Goal: Information Seeking & Learning: Compare options

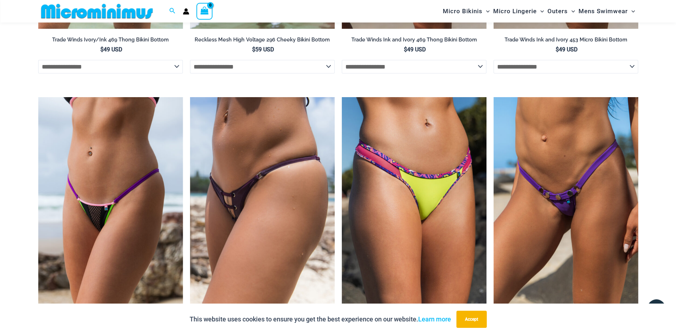
scroll to position [2101, 0]
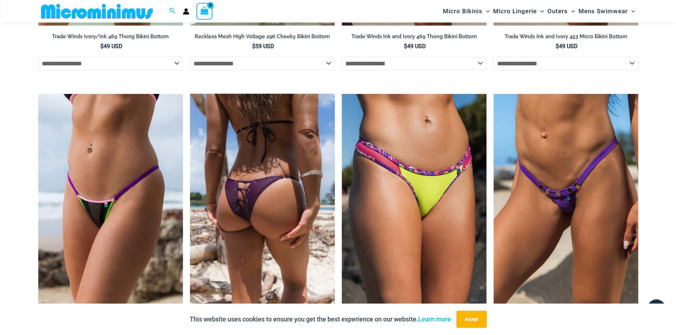
click at [235, 176] on img at bounding box center [262, 202] width 145 height 217
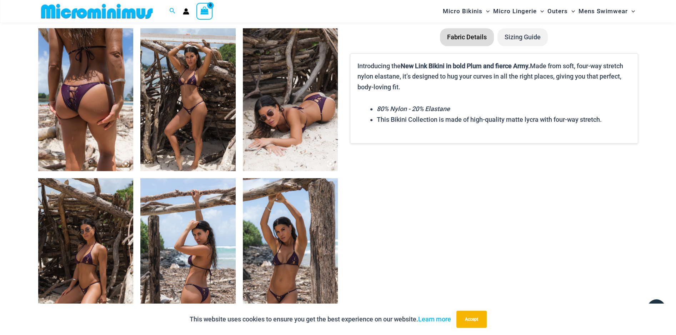
scroll to position [530, 0]
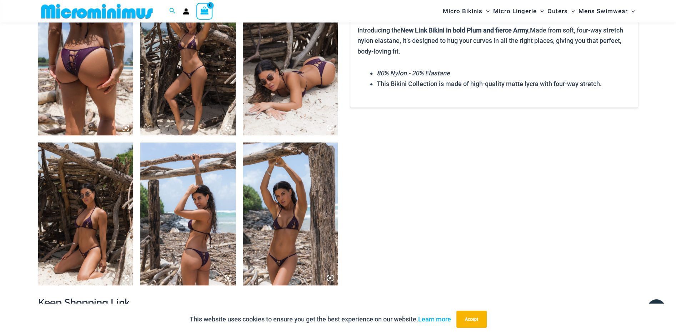
click at [203, 109] on img at bounding box center [187, 64] width 95 height 143
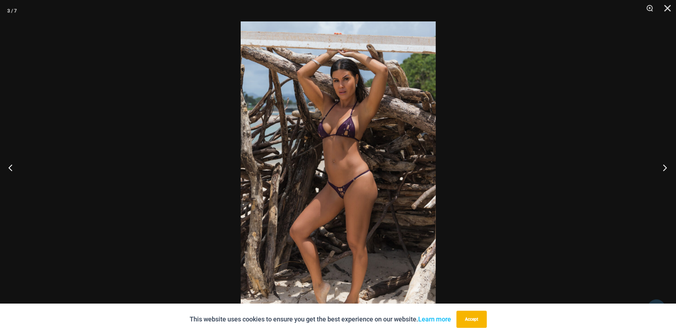
click at [659, 169] on button "Next" at bounding box center [662, 168] width 27 height 36
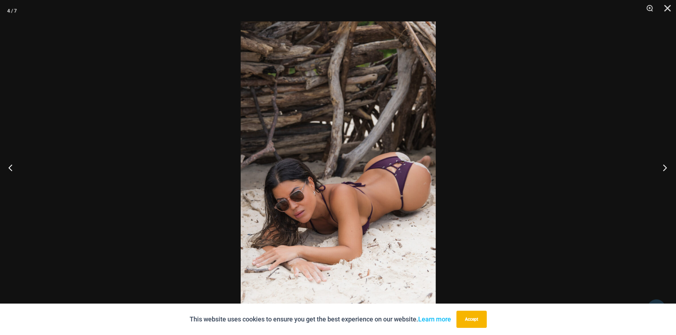
click at [659, 169] on button "Next" at bounding box center [662, 168] width 27 height 36
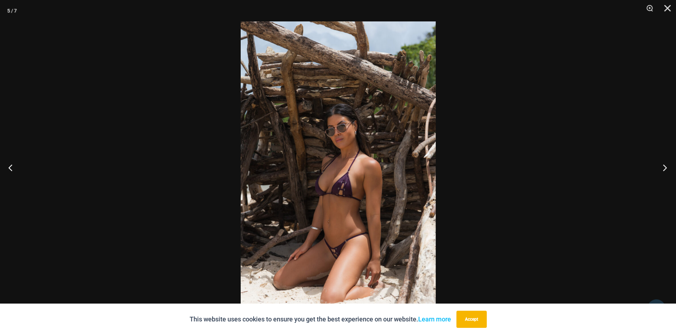
click at [659, 169] on button "Next" at bounding box center [662, 168] width 27 height 36
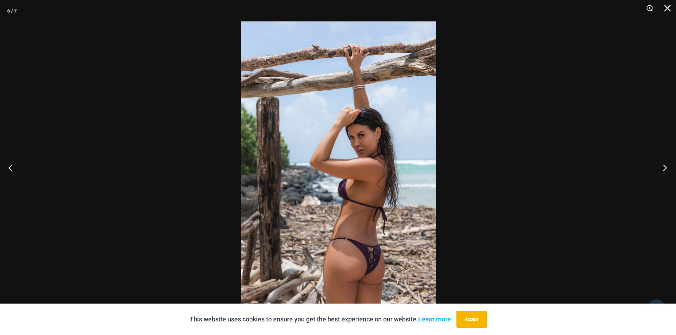
click at [659, 169] on button "Next" at bounding box center [662, 168] width 27 height 36
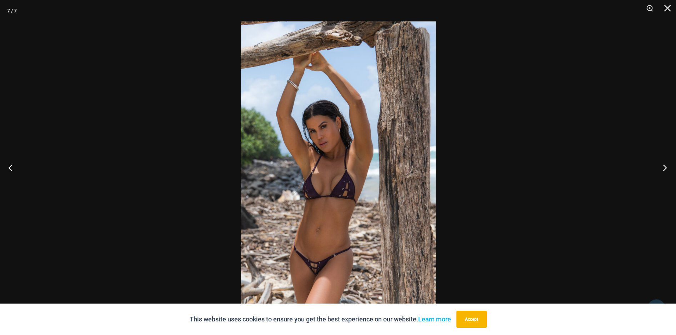
click at [659, 169] on button "Next" at bounding box center [662, 168] width 27 height 36
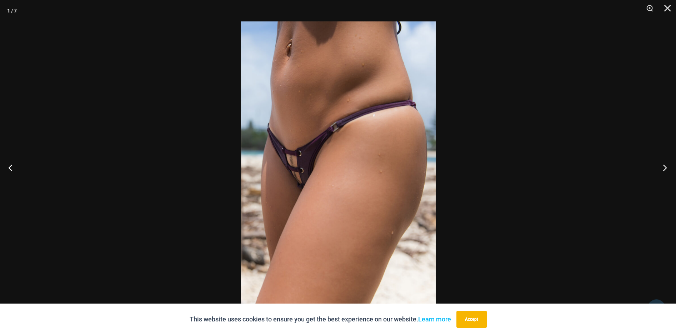
click at [659, 169] on button "Next" at bounding box center [662, 168] width 27 height 36
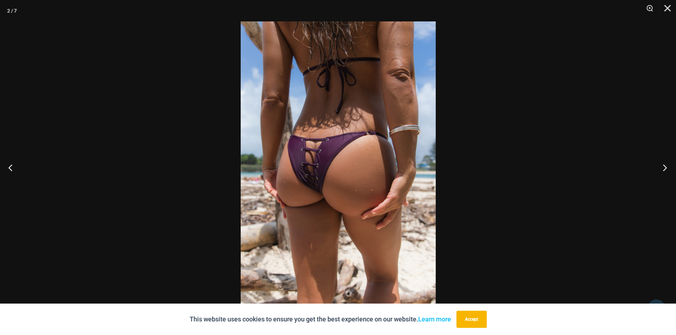
click at [659, 169] on button "Next" at bounding box center [662, 168] width 27 height 36
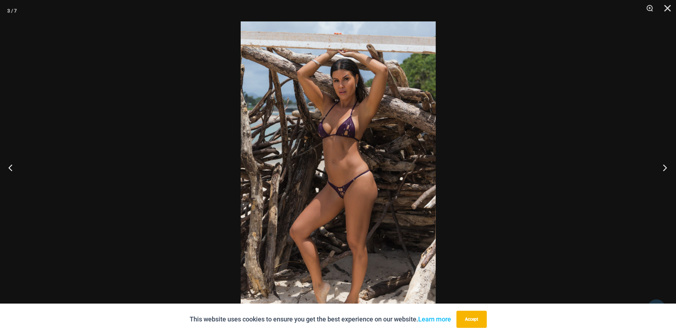
click at [659, 169] on button "Next" at bounding box center [662, 168] width 27 height 36
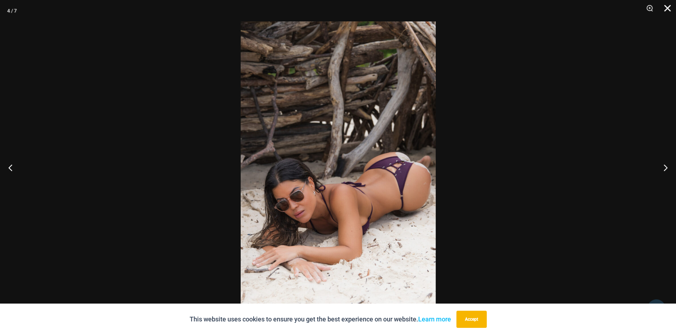
click at [665, 4] on button "Close" at bounding box center [665, 10] width 18 height 21
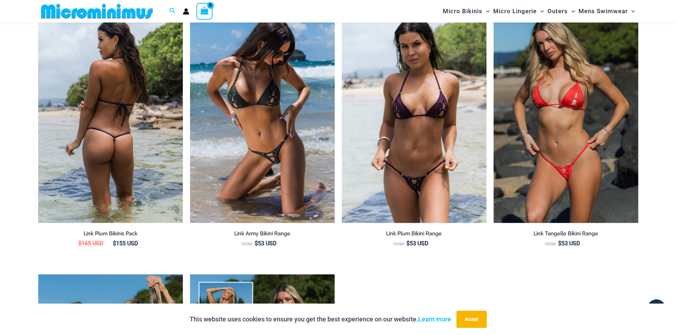
scroll to position [887, 0]
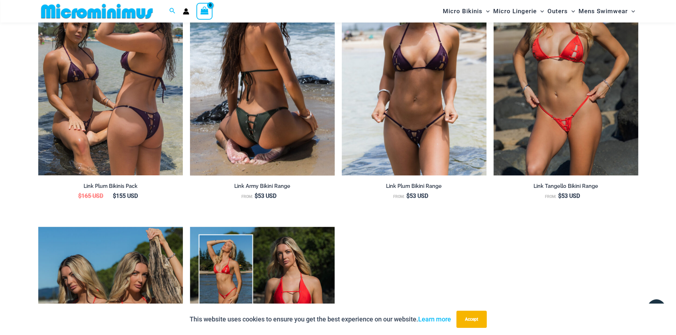
click at [261, 110] on img at bounding box center [262, 66] width 145 height 217
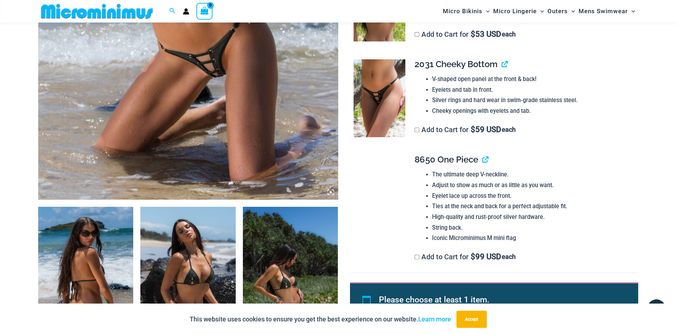
scroll to position [279, 0]
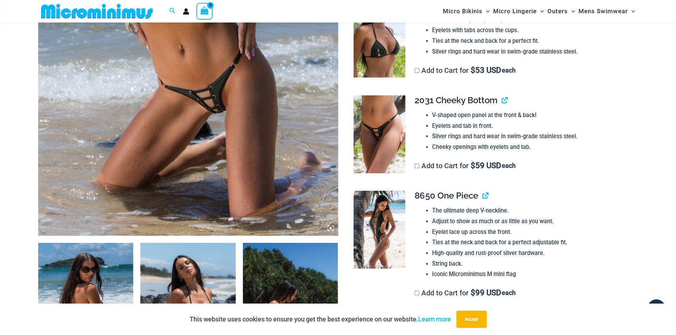
click at [210, 95] on img at bounding box center [188, 11] width 300 height 450
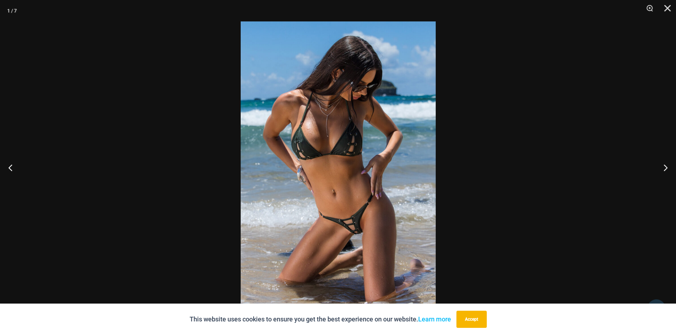
click at [329, 202] on img at bounding box center [338, 167] width 195 height 292
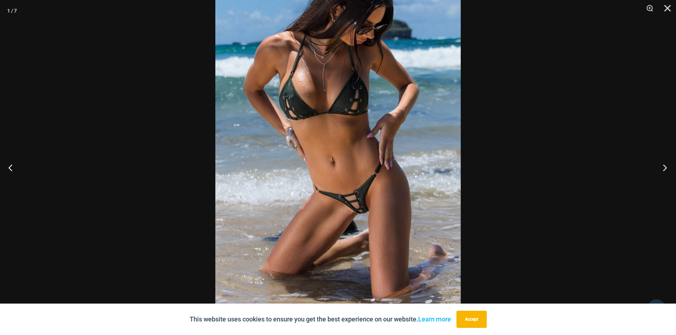
click at [665, 165] on button "Next" at bounding box center [662, 168] width 27 height 36
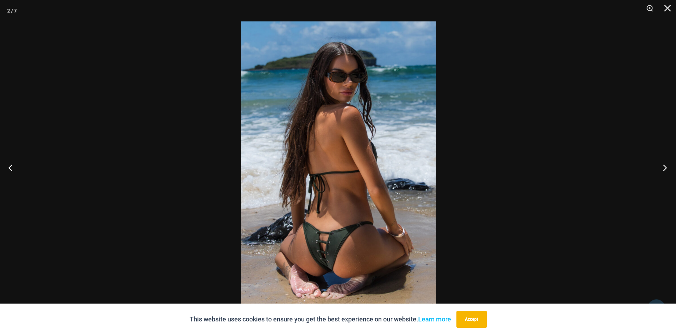
click at [665, 165] on button "Next" at bounding box center [662, 168] width 27 height 36
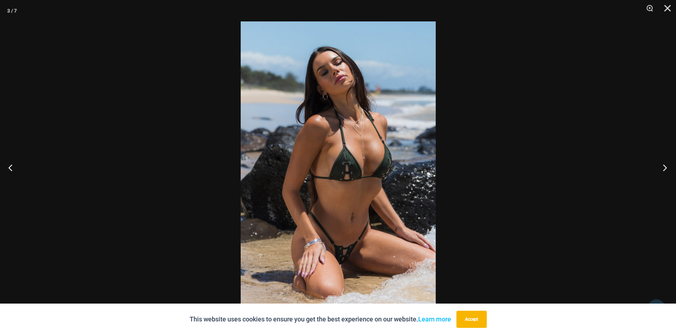
click at [665, 165] on button "Next" at bounding box center [662, 168] width 27 height 36
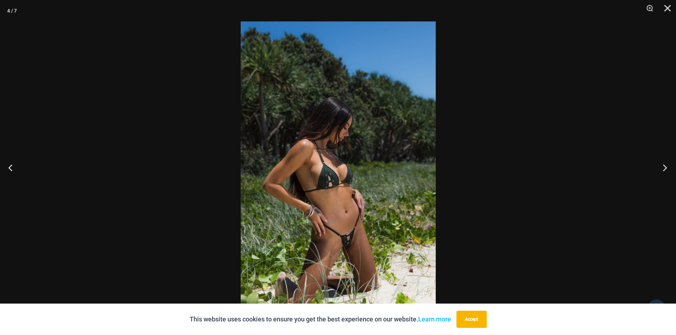
click at [665, 165] on button "Next" at bounding box center [662, 168] width 27 height 36
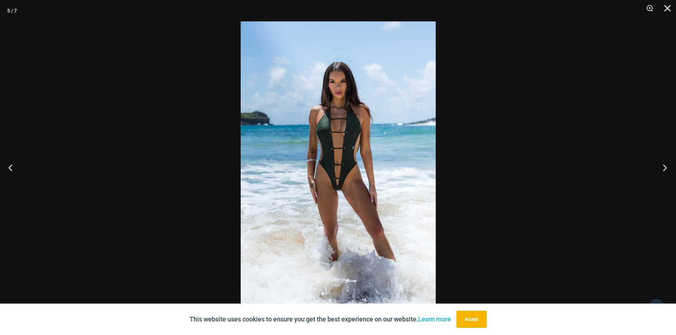
click at [665, 165] on button "Next" at bounding box center [662, 168] width 27 height 36
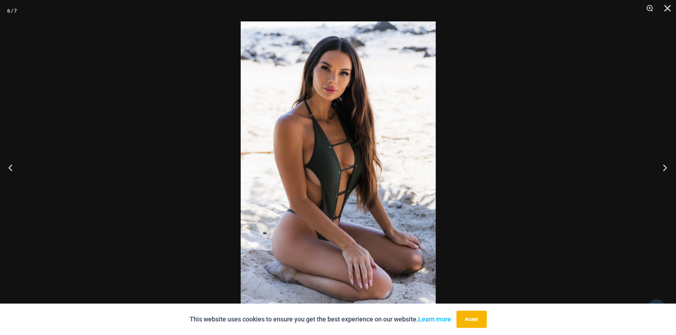
click at [665, 165] on button "Next" at bounding box center [662, 168] width 27 height 36
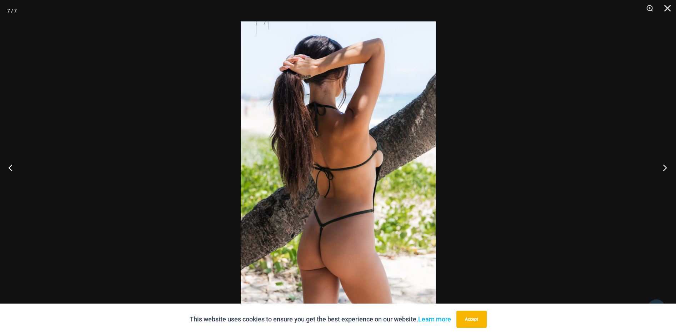
click at [665, 165] on button "Next" at bounding box center [662, 168] width 27 height 36
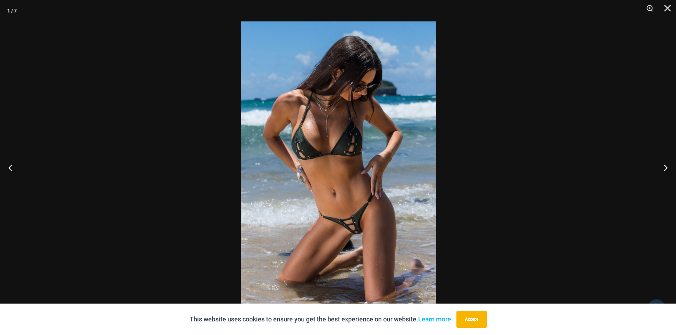
click at [371, 231] on img at bounding box center [338, 167] width 195 height 292
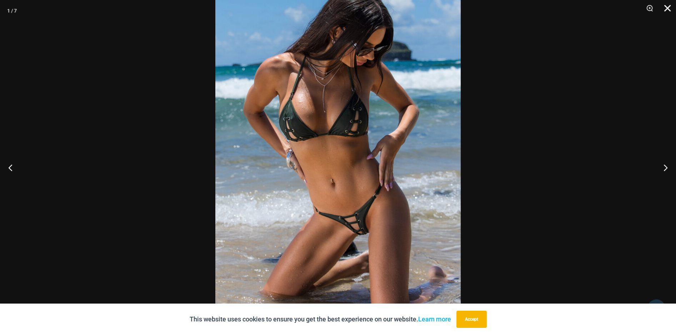
click at [666, 11] on button "Close" at bounding box center [665, 10] width 18 height 21
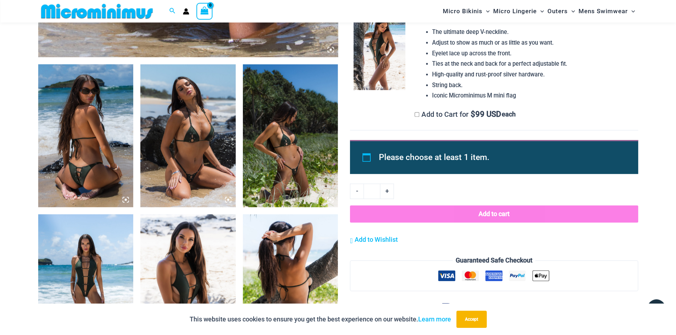
scroll to position [494, 0]
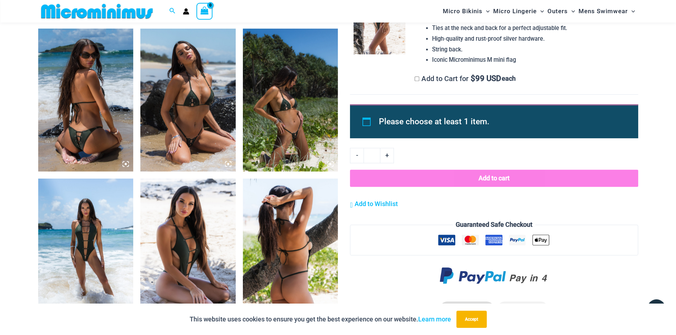
click at [296, 132] on img at bounding box center [290, 100] width 95 height 143
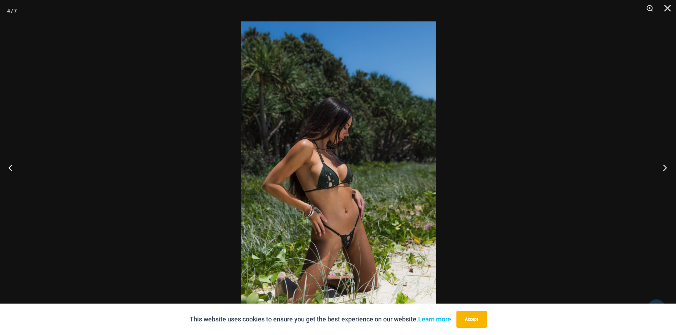
click at [663, 165] on button "Next" at bounding box center [662, 168] width 27 height 36
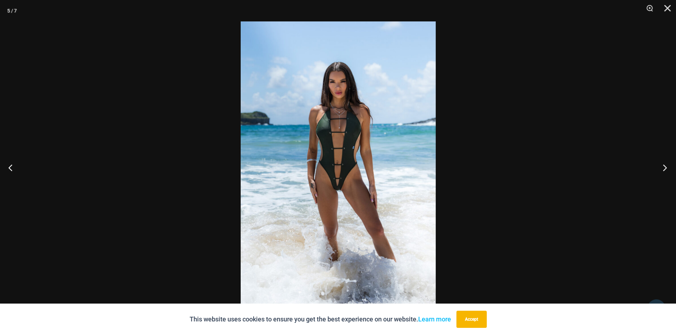
click at [663, 165] on button "Next" at bounding box center [662, 168] width 27 height 36
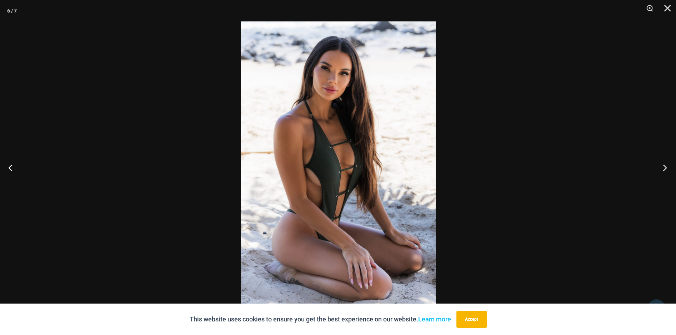
click at [663, 165] on button "Next" at bounding box center [662, 168] width 27 height 36
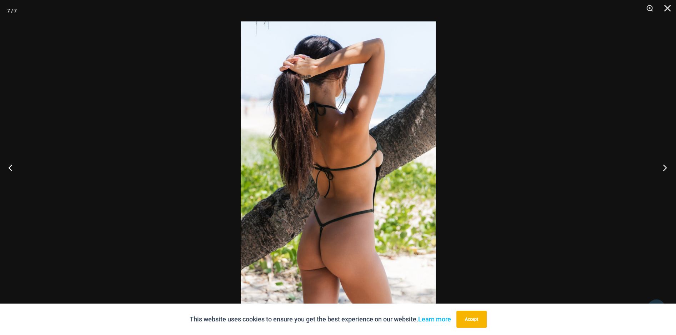
click at [663, 165] on button "Next" at bounding box center [662, 168] width 27 height 36
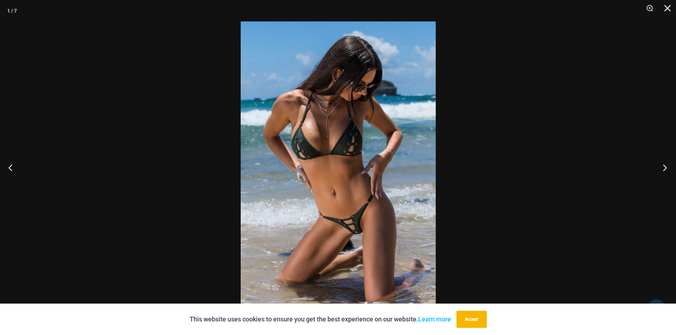
click at [663, 165] on button "Next" at bounding box center [662, 168] width 27 height 36
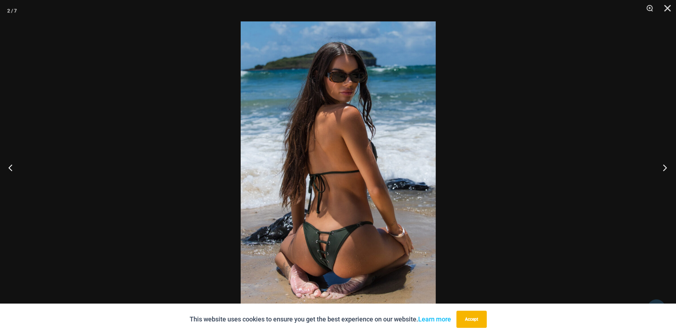
click at [663, 165] on button "Next" at bounding box center [662, 168] width 27 height 36
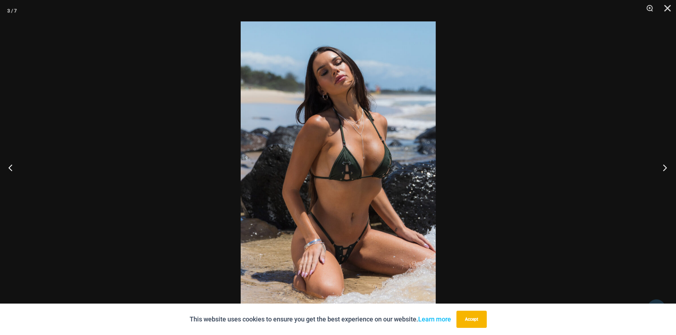
click at [663, 165] on button "Next" at bounding box center [662, 168] width 27 height 36
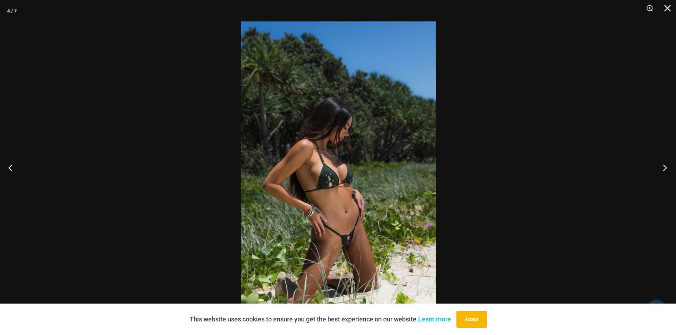
click at [663, 165] on button "Next" at bounding box center [662, 168] width 27 height 36
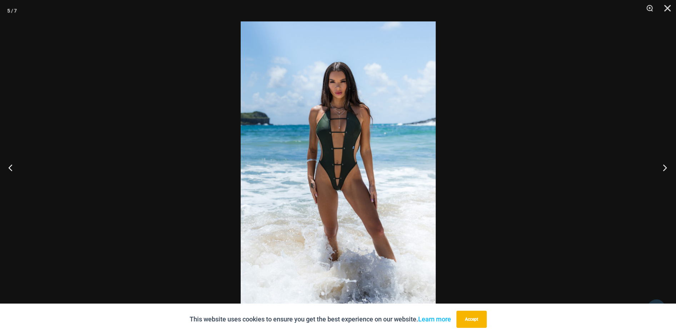
click at [663, 165] on button "Next" at bounding box center [662, 168] width 27 height 36
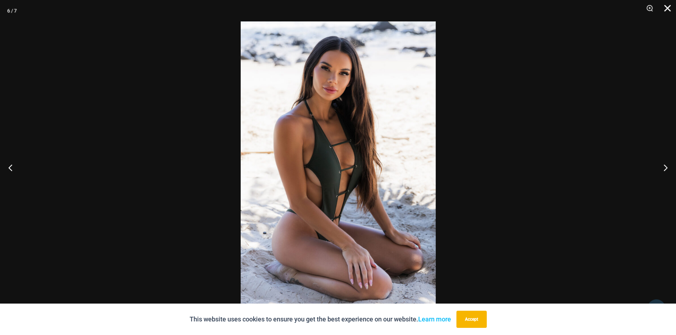
click at [669, 6] on button "Close" at bounding box center [665, 10] width 18 height 21
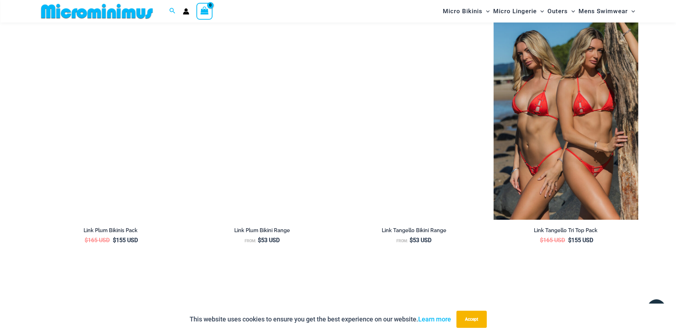
scroll to position [958, 0]
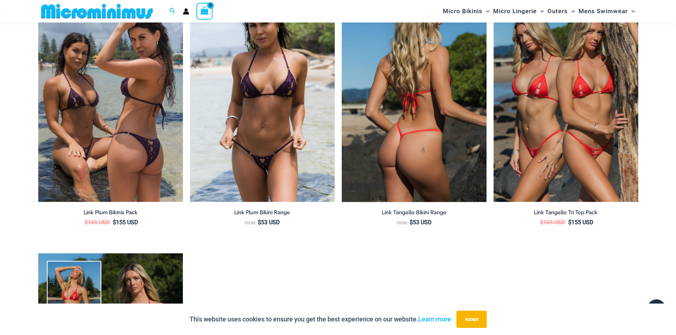
click at [415, 100] on img at bounding box center [414, 93] width 145 height 217
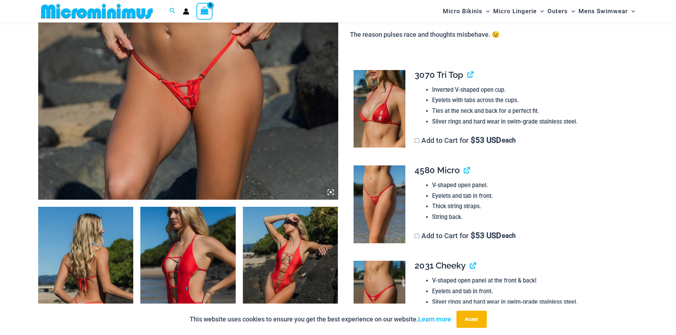
scroll to position [351, 0]
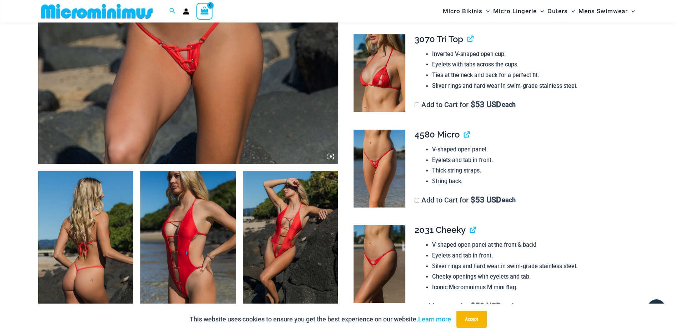
click at [374, 252] on img at bounding box center [380, 264] width 52 height 78
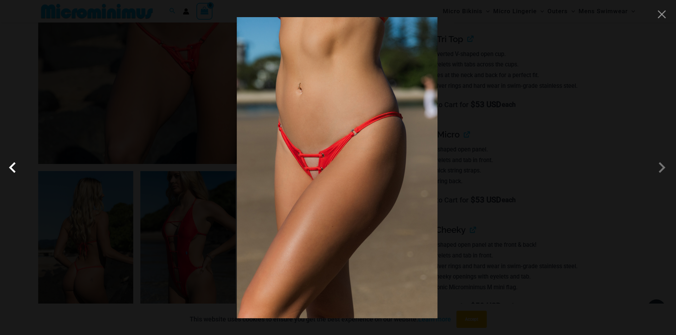
click at [19, 169] on span at bounding box center [14, 167] width 21 height 21
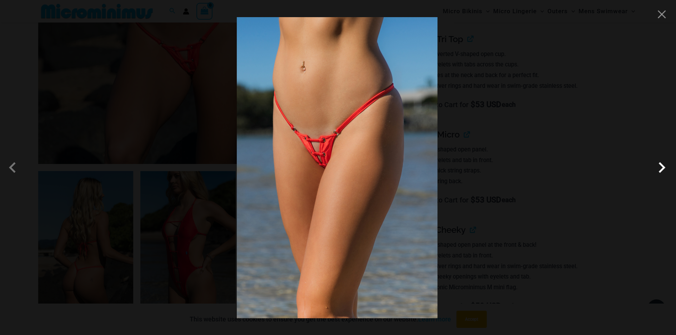
click at [658, 169] on span at bounding box center [661, 167] width 21 height 21
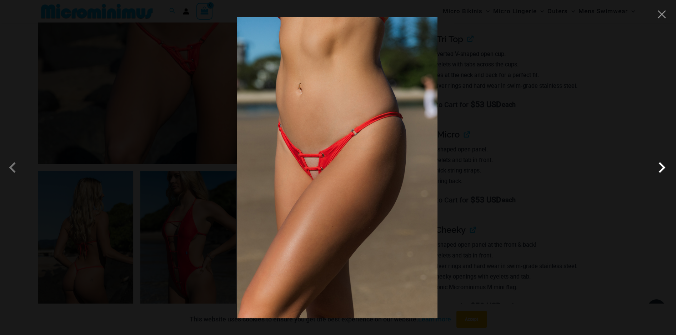
click at [658, 169] on span at bounding box center [661, 167] width 21 height 21
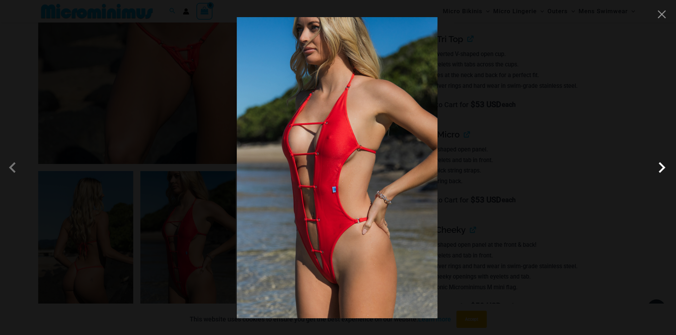
click at [658, 169] on span at bounding box center [661, 167] width 21 height 21
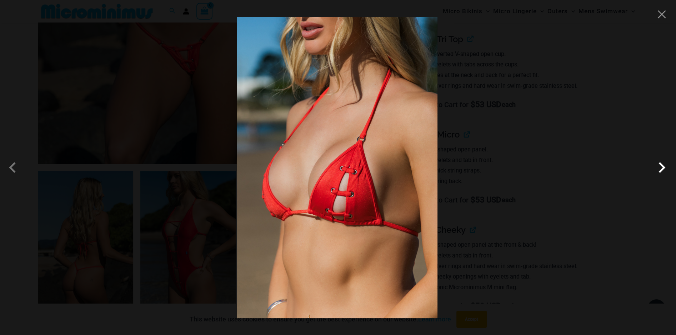
click at [658, 169] on span at bounding box center [661, 167] width 21 height 21
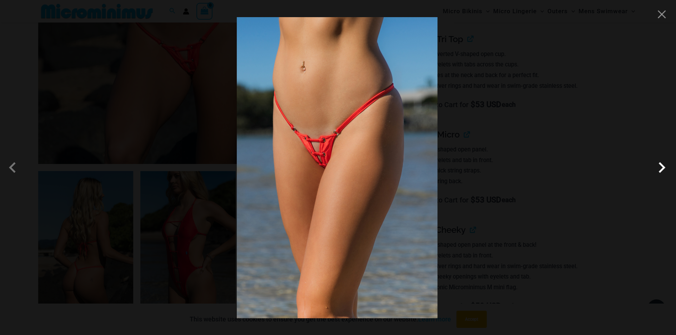
click at [658, 169] on span at bounding box center [661, 167] width 21 height 21
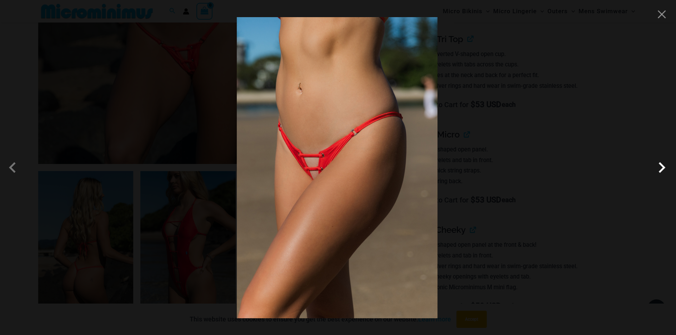
click at [658, 169] on span at bounding box center [661, 167] width 21 height 21
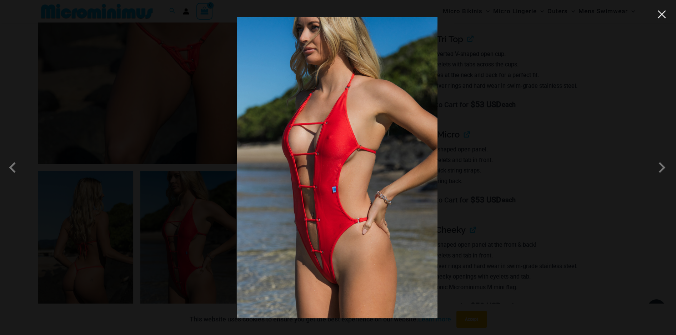
click at [659, 17] on button "Close" at bounding box center [661, 14] width 11 height 11
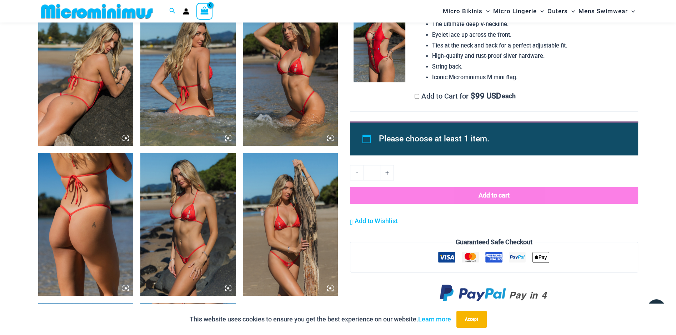
scroll to position [672, 0]
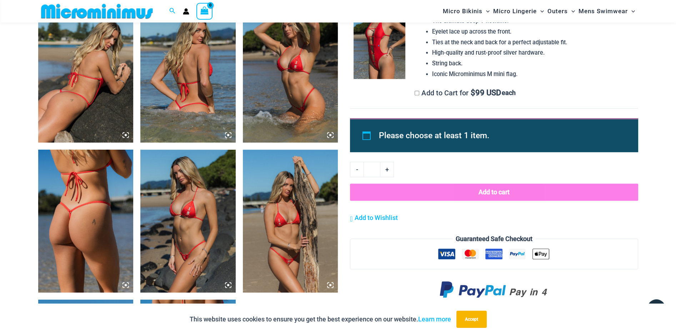
click at [279, 248] on img at bounding box center [290, 221] width 95 height 143
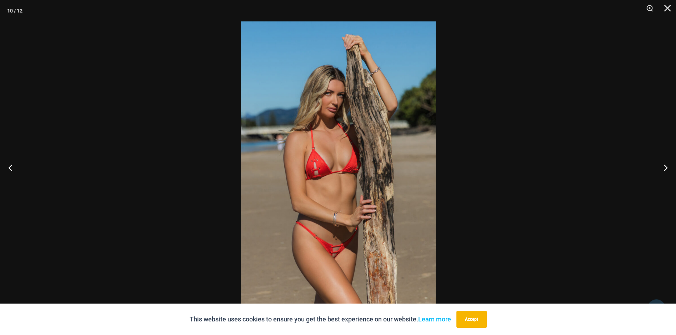
click at [329, 241] on img at bounding box center [338, 167] width 195 height 292
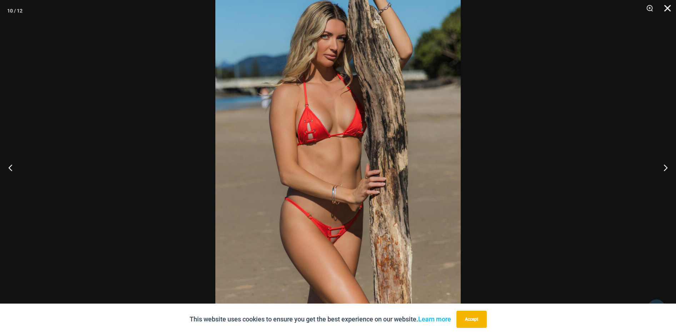
click at [665, 12] on button "Close" at bounding box center [665, 10] width 18 height 21
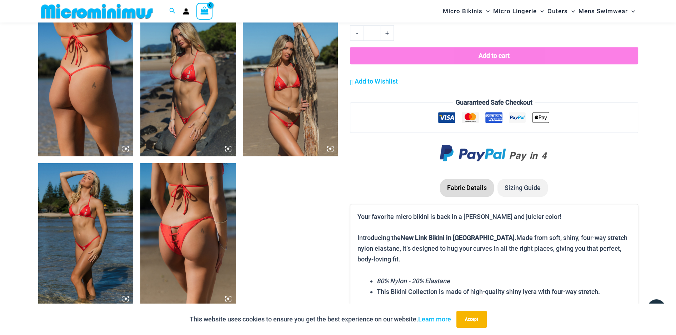
scroll to position [851, 0]
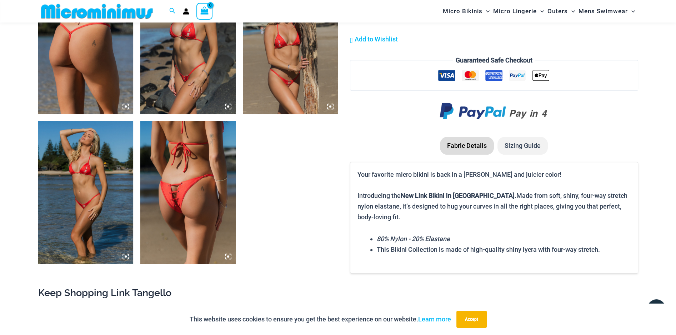
click at [53, 200] on img at bounding box center [85, 192] width 95 height 143
